Goal: Find specific page/section: Find specific page/section

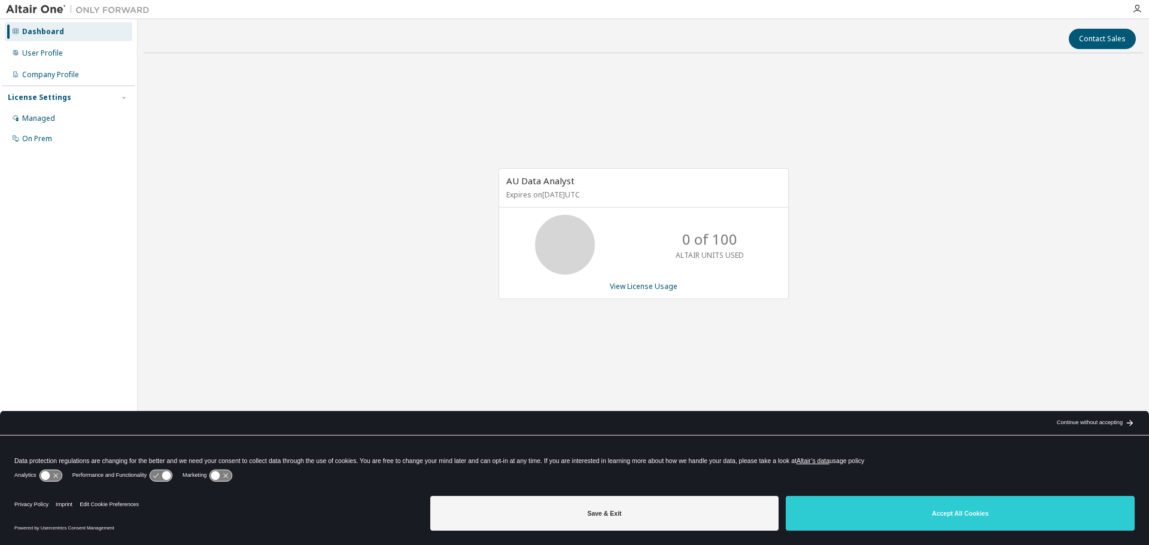
click at [712, 135] on div "AU Data Analyst Expires on [DATE] UTC 0 of 100 ALTAIR UNITS USED View License U…" at bounding box center [644, 240] width 1000 height 354
